Goal: Information Seeking & Learning: Find specific fact

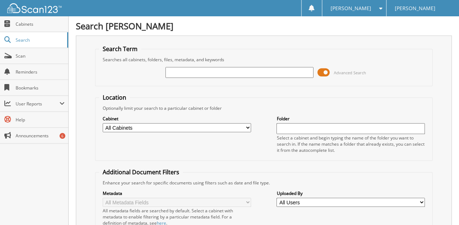
click at [177, 71] on input "text" at bounding box center [240, 72] width 148 height 11
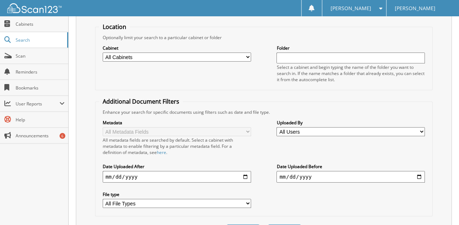
scroll to position [109, 0]
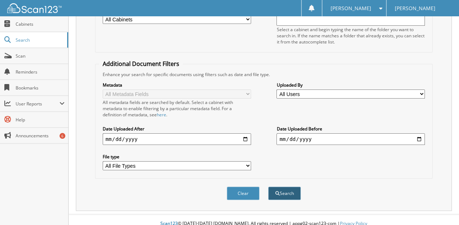
type input "[PERSON_NAME]"
click at [283, 188] on button "Search" at bounding box center [284, 193] width 33 height 13
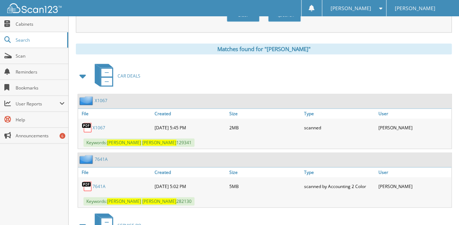
scroll to position [290, 0]
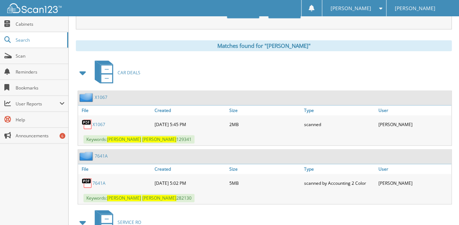
click at [97, 122] on link "X1067" at bounding box center [99, 125] width 13 height 6
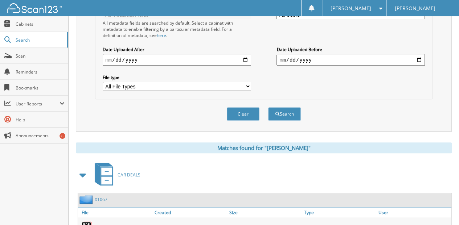
scroll to position [121, 0]
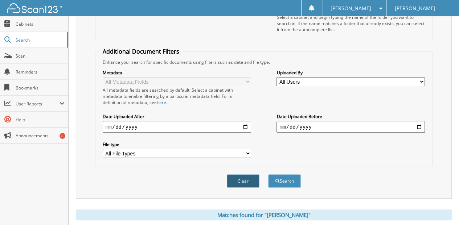
click at [240, 175] on button "Clear" at bounding box center [243, 181] width 33 height 13
